Goal: Information Seeking & Learning: Learn about a topic

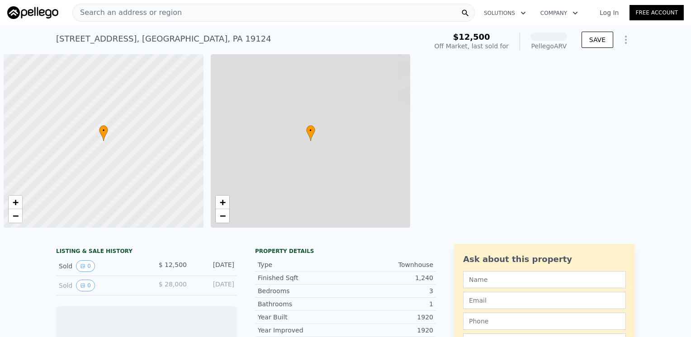
scroll to position [0, 4]
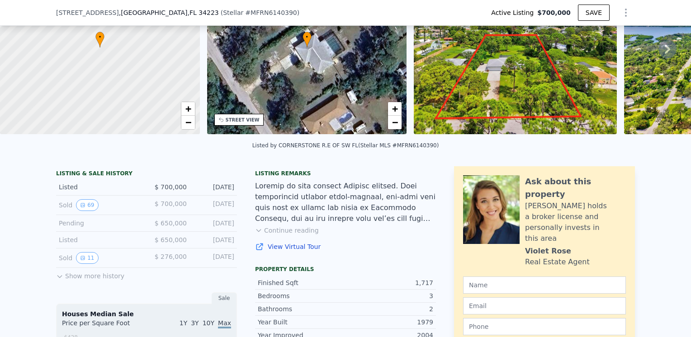
scroll to position [90, 0]
click at [76, 211] on button "69" at bounding box center [87, 205] width 22 height 12
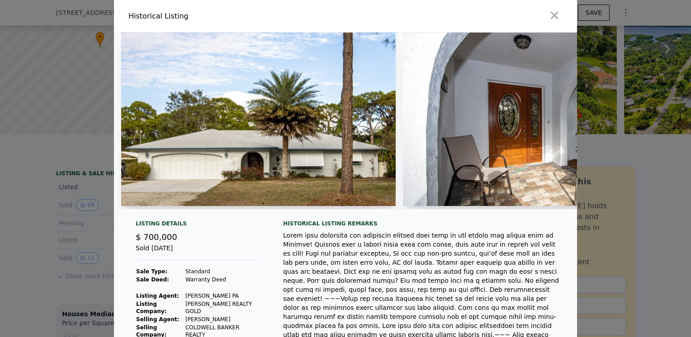
click at [275, 115] on img at bounding box center [258, 120] width 274 height 174
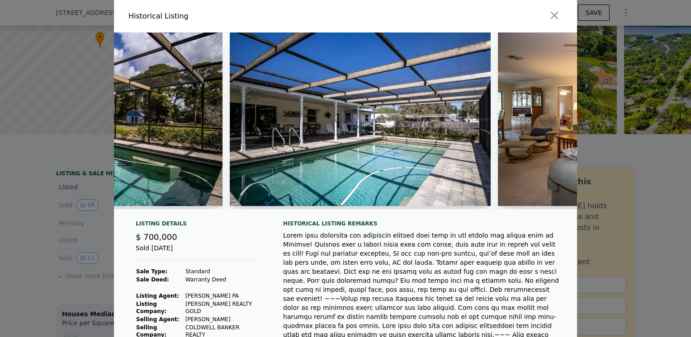
scroll to position [0, 2691]
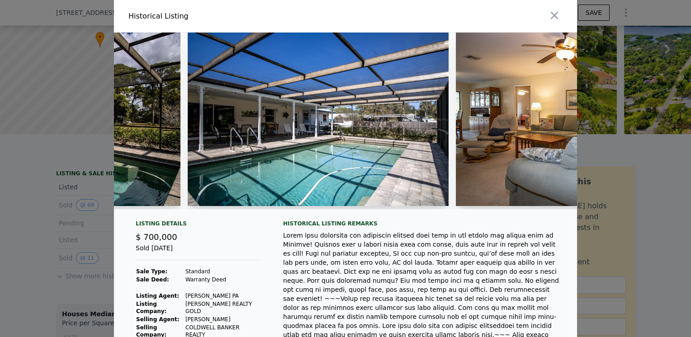
click at [543, 217] on div at bounding box center [345, 125] width 463 height 184
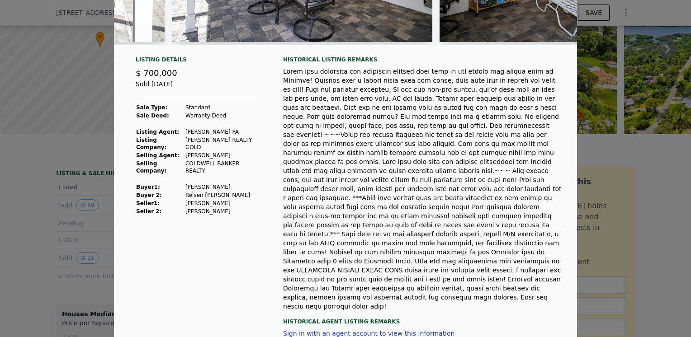
scroll to position [0, 0]
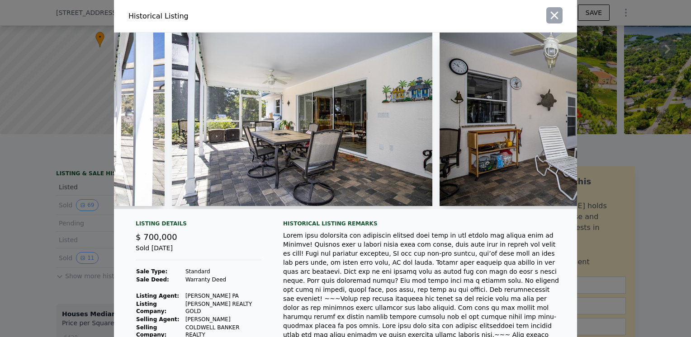
click at [553, 18] on icon "button" at bounding box center [555, 16] width 8 height 8
